Goal: Task Accomplishment & Management: Use online tool/utility

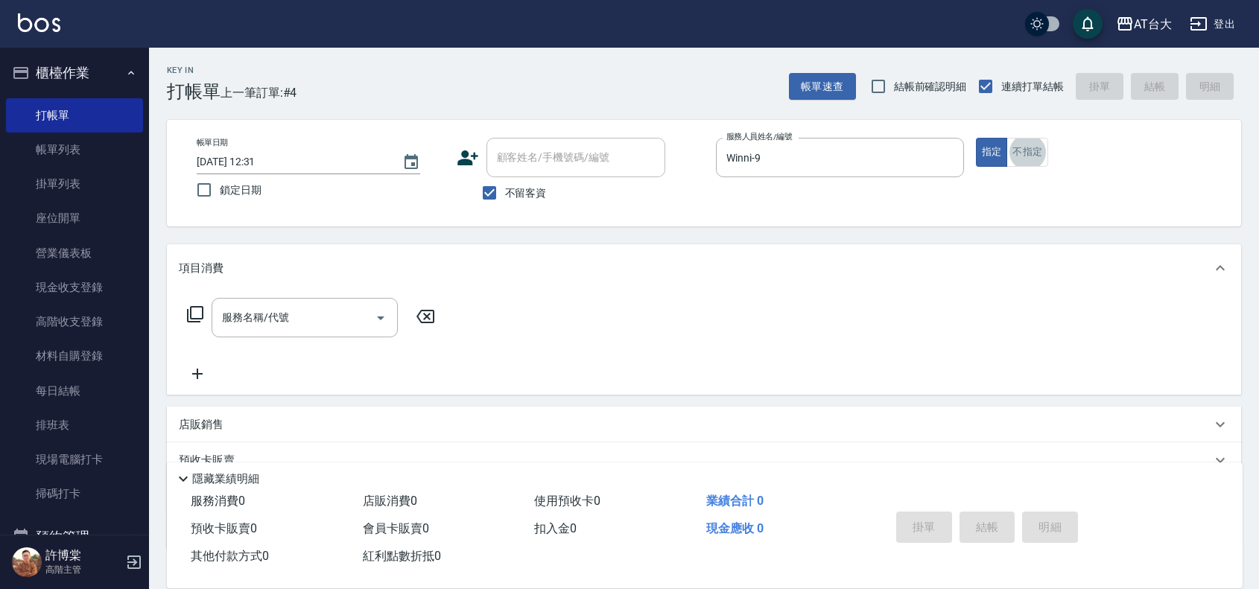
type button "false"
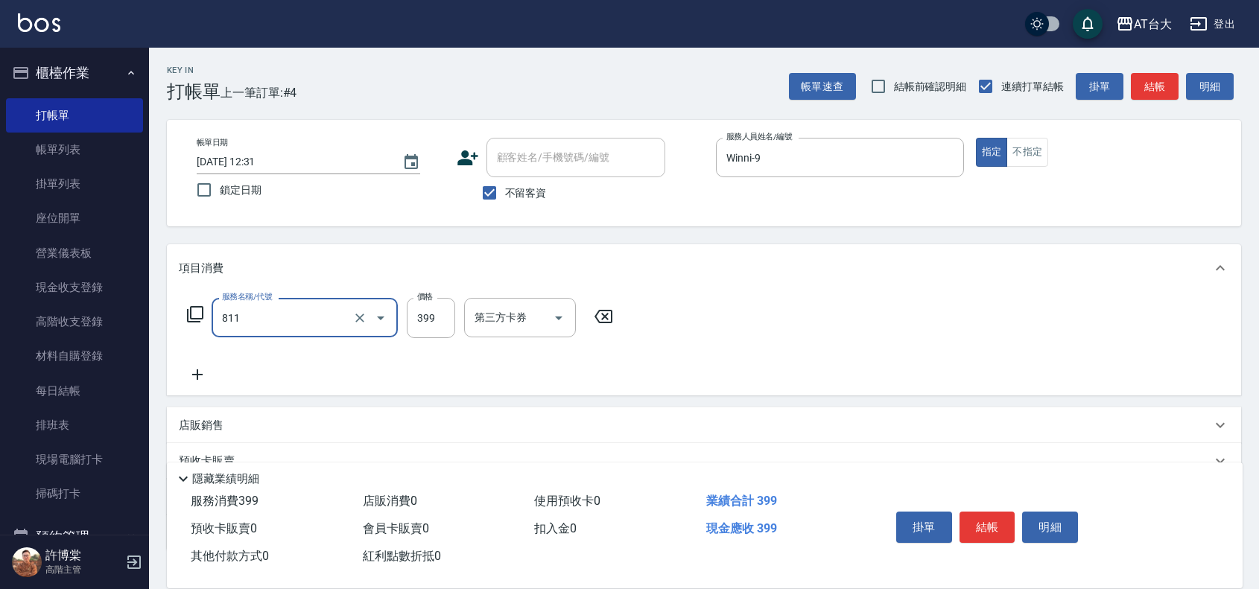
type input "洗+剪(811)"
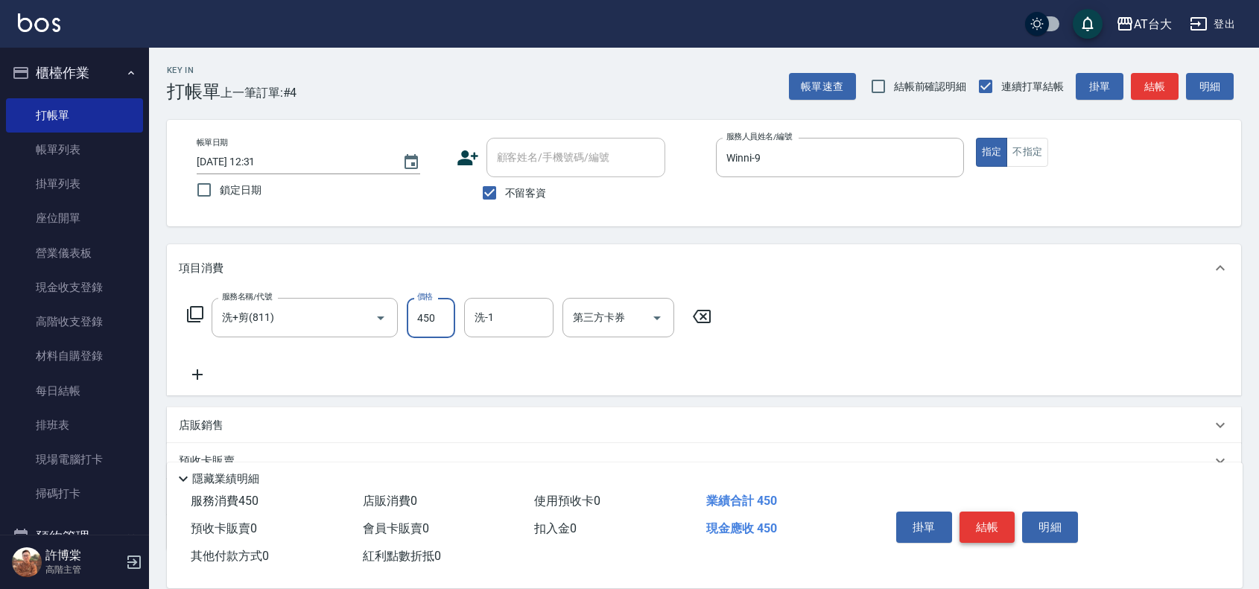
type input "450"
click at [991, 527] on button "結帳" at bounding box center [987, 527] width 56 height 31
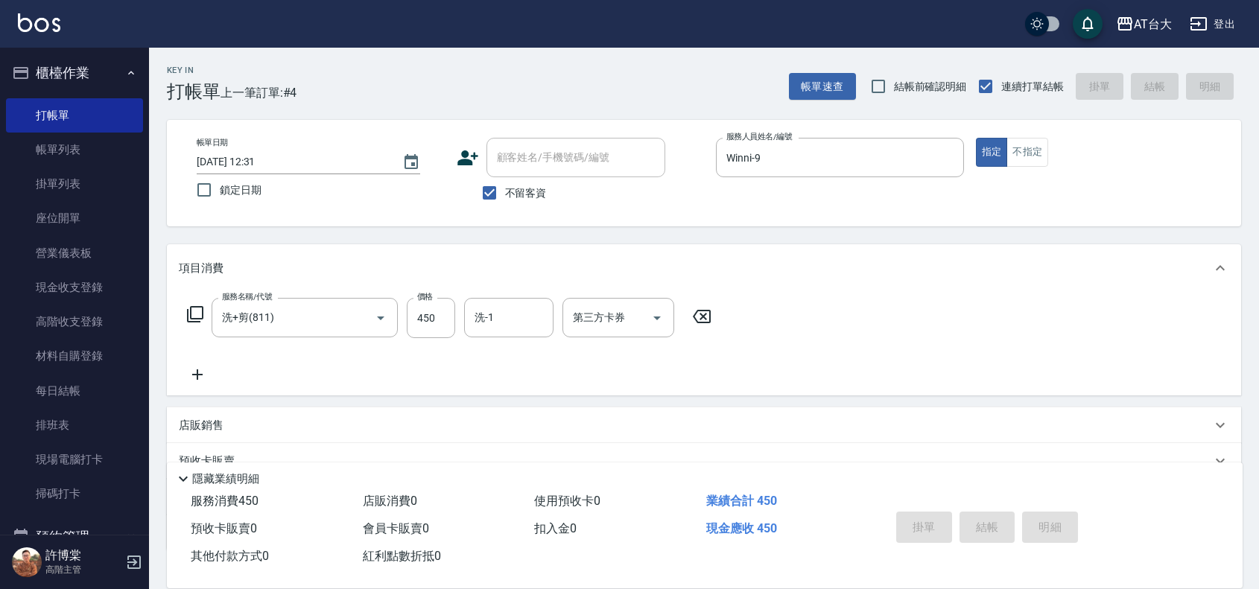
type input "[DATE] 13:08"
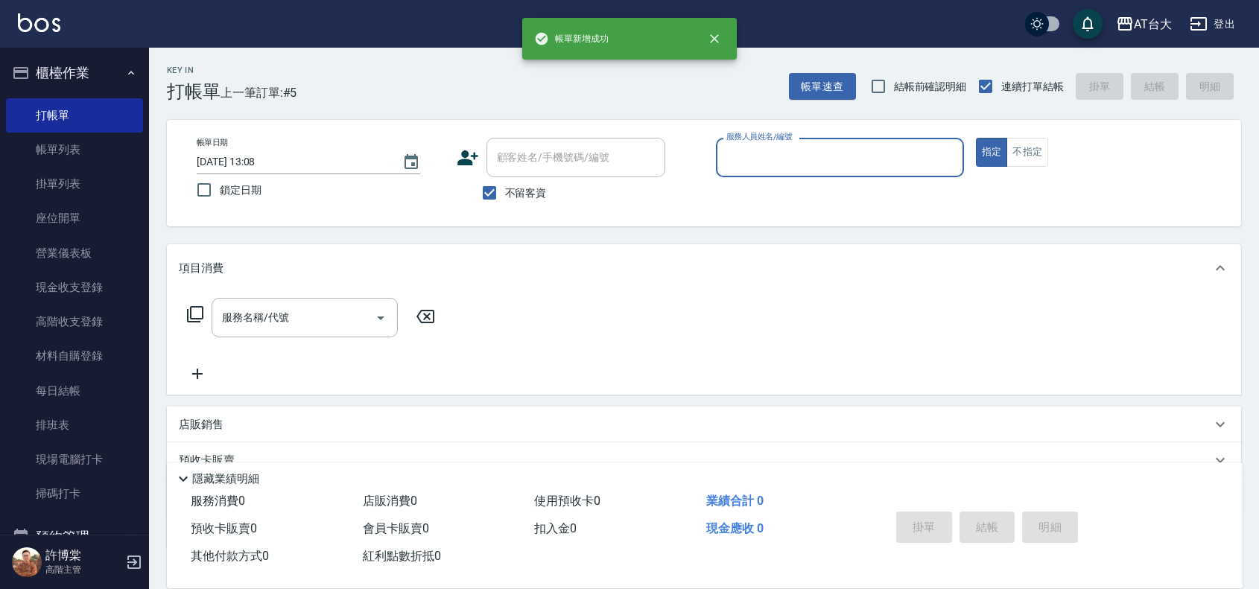
drag, startPoint x: 102, startPoint y: 136, endPoint x: 1144, endPoint y: 377, distance: 1069.2
click at [102, 136] on link "帳單列表" at bounding box center [74, 150] width 137 height 34
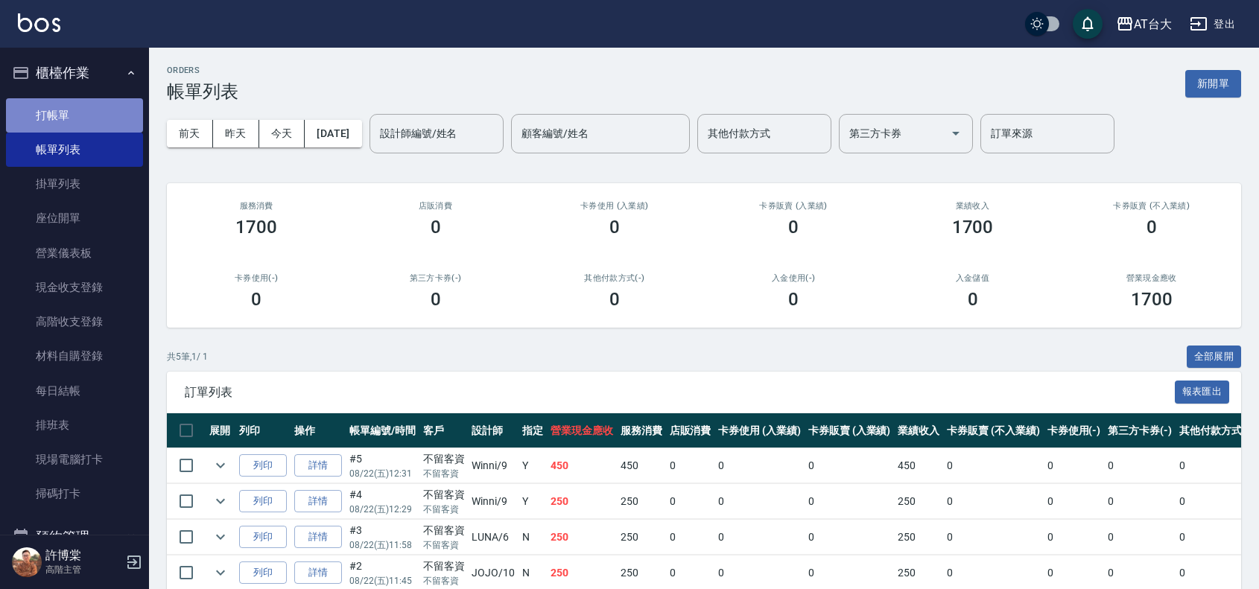
click at [77, 117] on link "打帳單" at bounding box center [74, 115] width 137 height 34
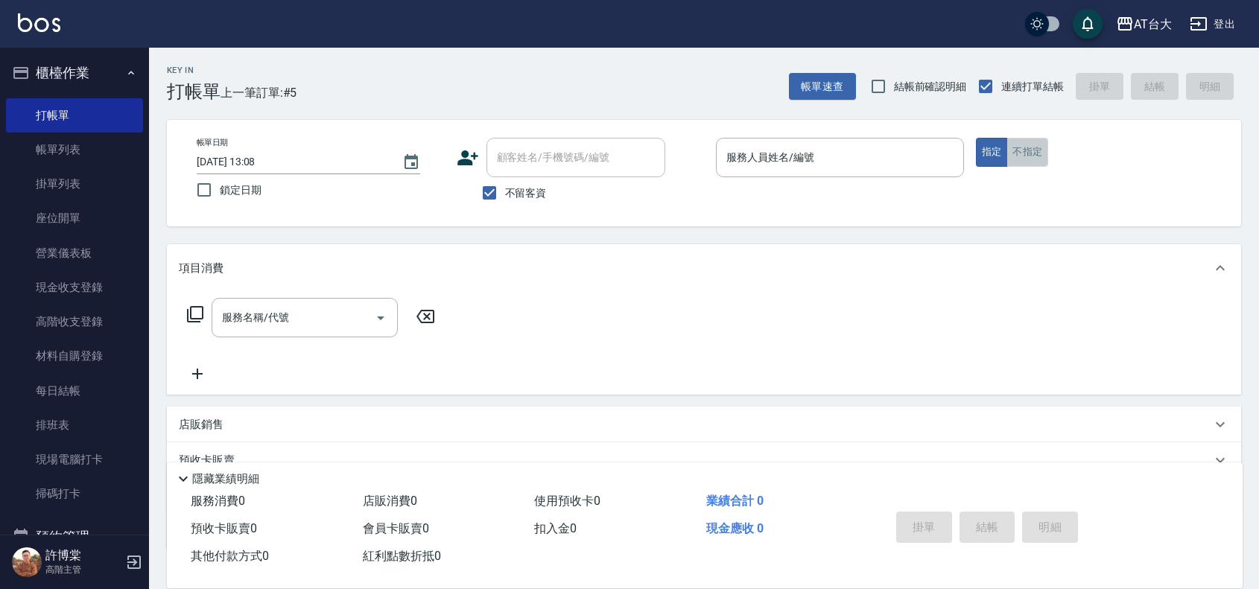
click at [1037, 144] on button "不指定" at bounding box center [1027, 152] width 42 height 29
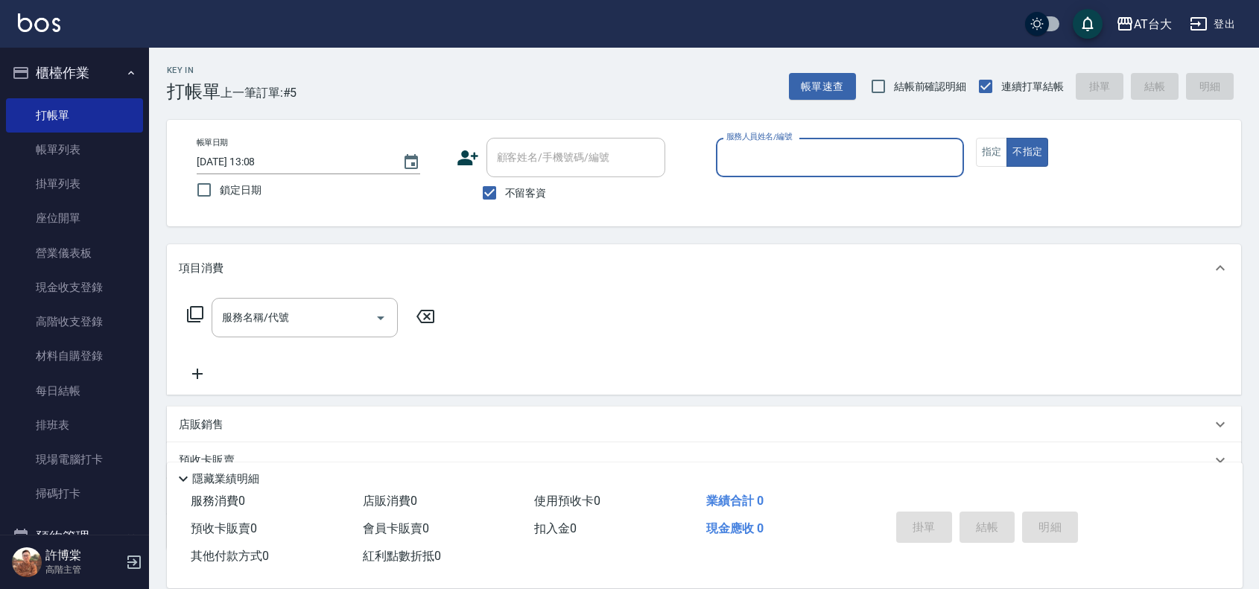
click at [784, 129] on div "帳單日期 [DATE] 13:08 鎖定日期 顧客姓名/手機號碼/編號 顧客姓名/手機號碼/編號 不留客資 服務人員姓名/編號 服務人員姓名/編號 指定 不指定" at bounding box center [704, 173] width 1074 height 106
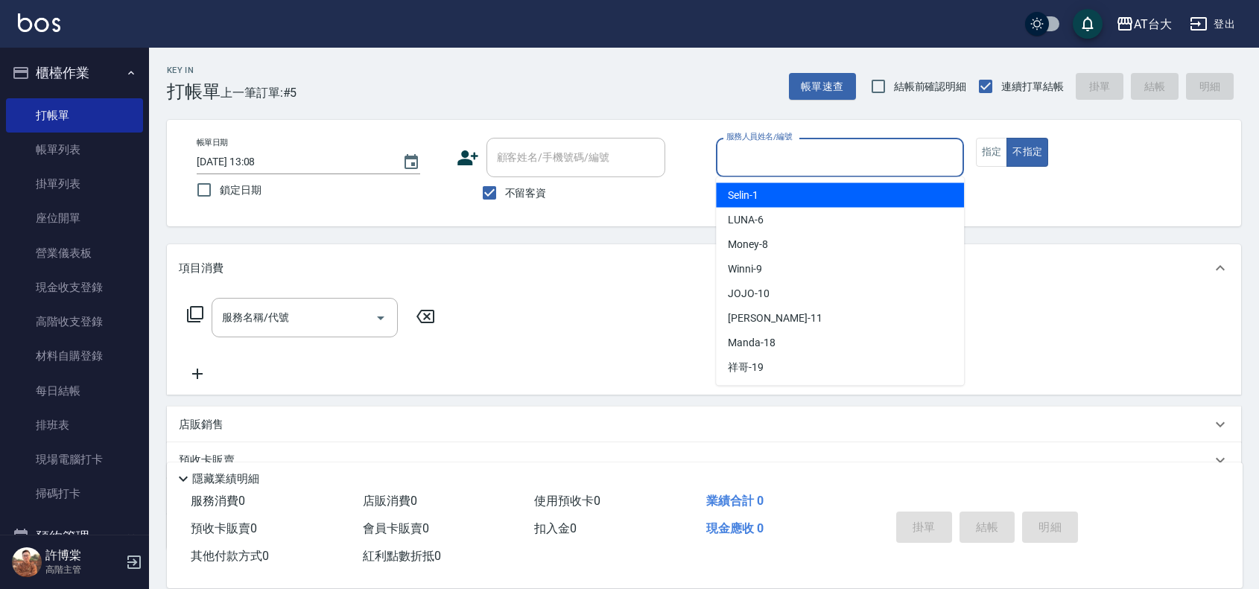
click at [783, 145] on div "服務人員姓名/編號 服務人員姓名/編號" at bounding box center [840, 157] width 248 height 39
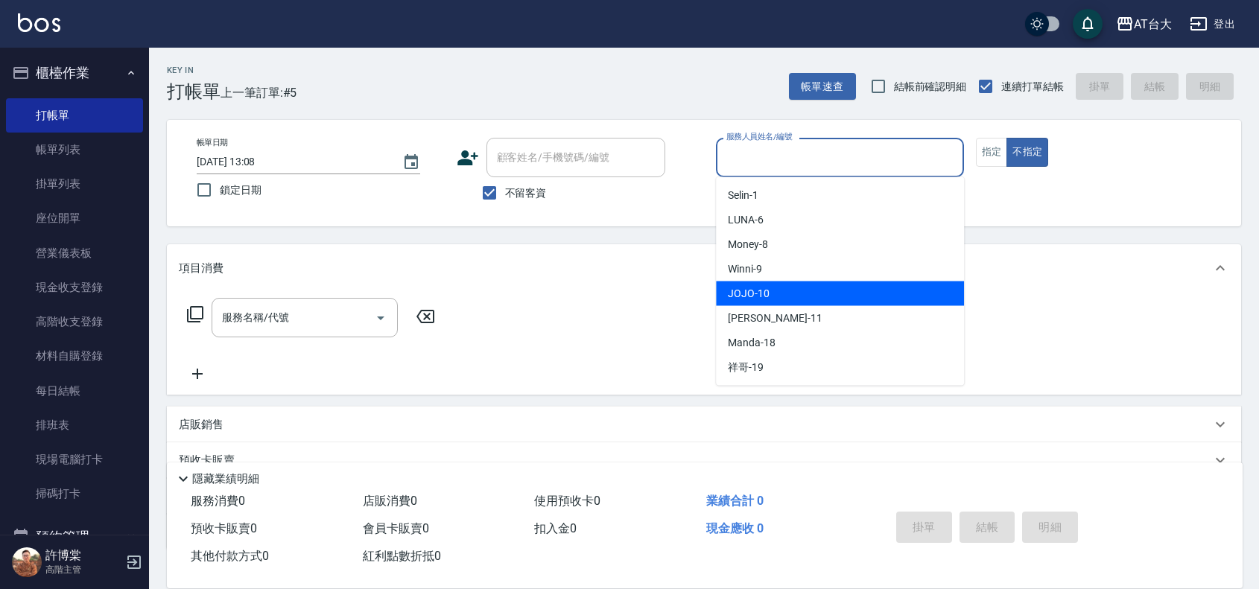
click at [794, 287] on div "JOJO -10" at bounding box center [840, 293] width 248 height 25
type input "JOJO-10"
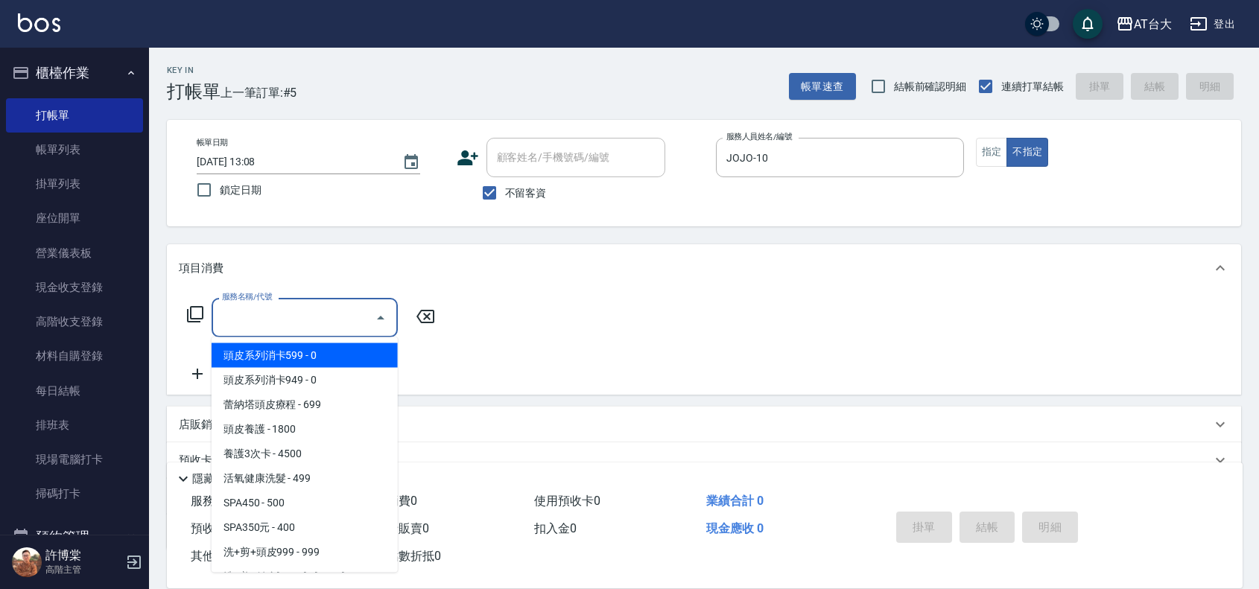
click at [344, 324] on input "服務名稱/代號" at bounding box center [293, 318] width 150 height 26
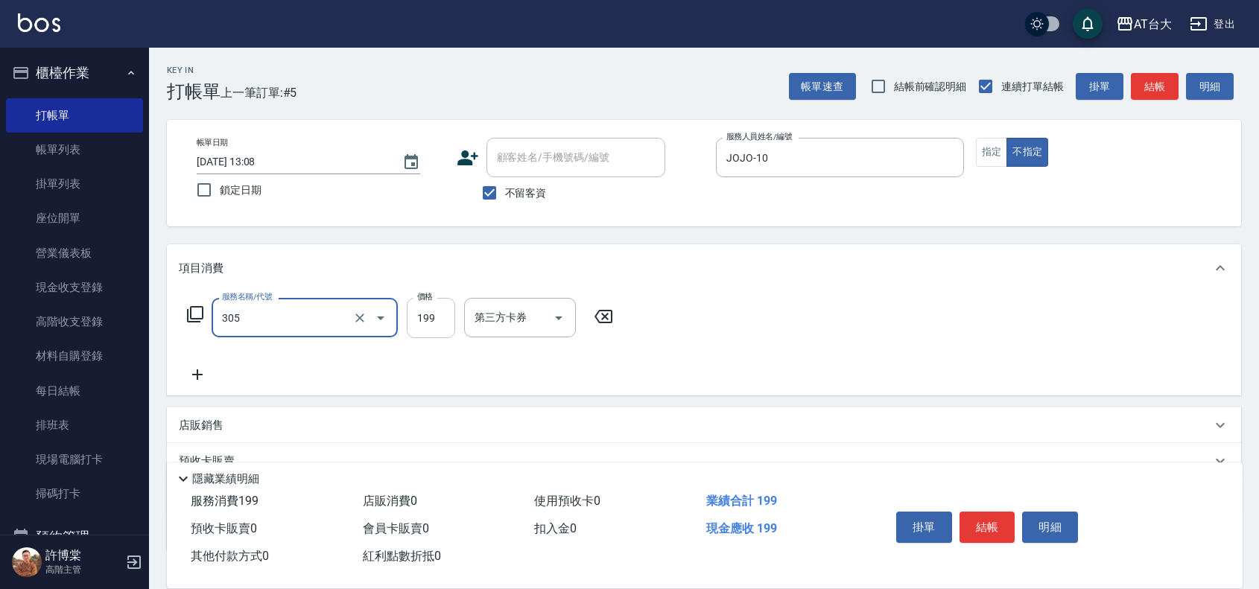
type input "剪髮(305)"
click at [437, 317] on input "199" at bounding box center [431, 318] width 48 height 40
type input "250"
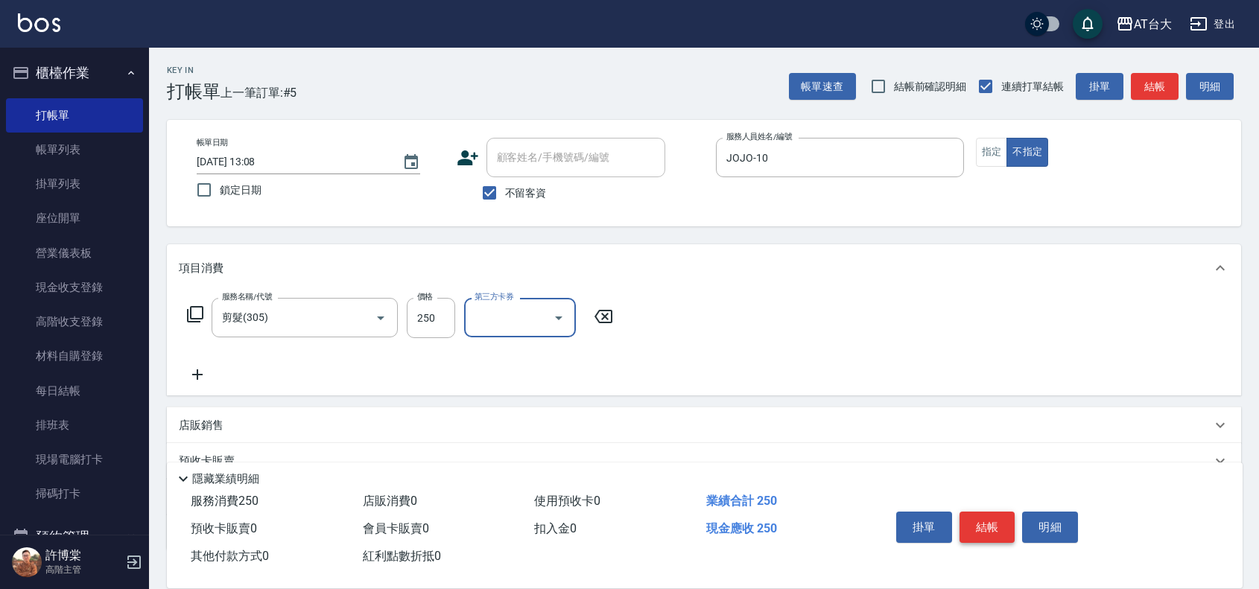
click at [970, 515] on button "結帳" at bounding box center [987, 527] width 56 height 31
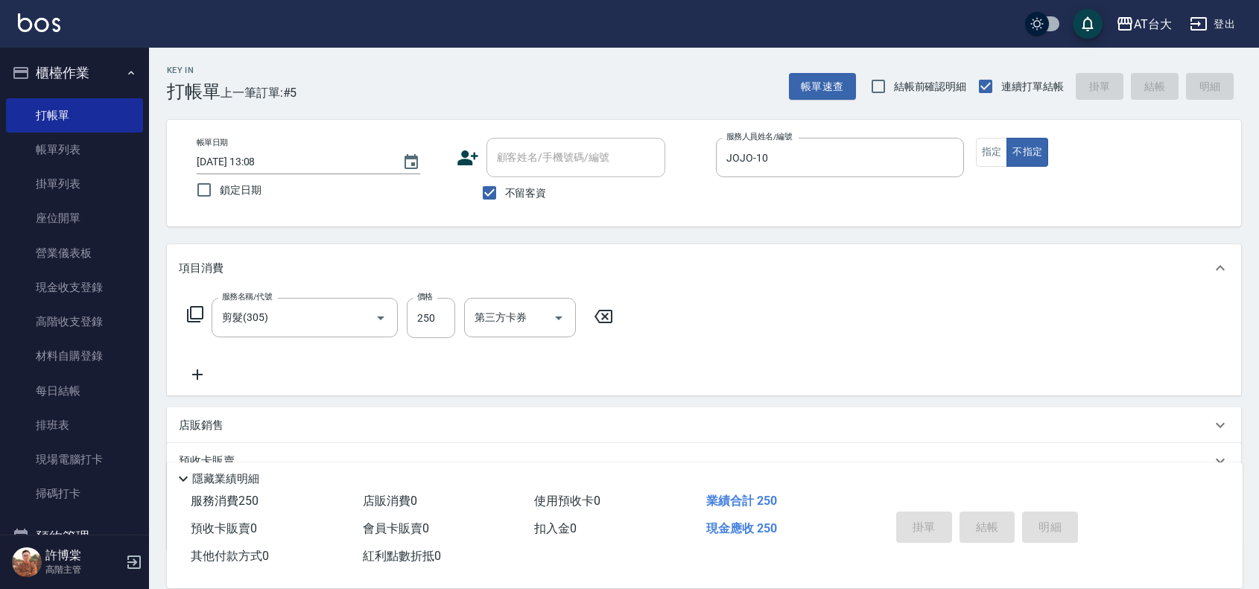
type input "[DATE] 13:11"
